Goal: Navigation & Orientation: Find specific page/section

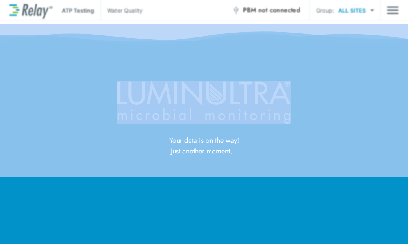
drag, startPoint x: 367, startPoint y: 3, endPoint x: 400, endPoint y: -2, distance: 33.4
click at [400, 0] on html "ATP Testing Water Quality PBM not connected Group: ALL SITES ********* ​ Your d…" at bounding box center [204, 122] width 408 height 244
